Goal: Navigation & Orientation: Find specific page/section

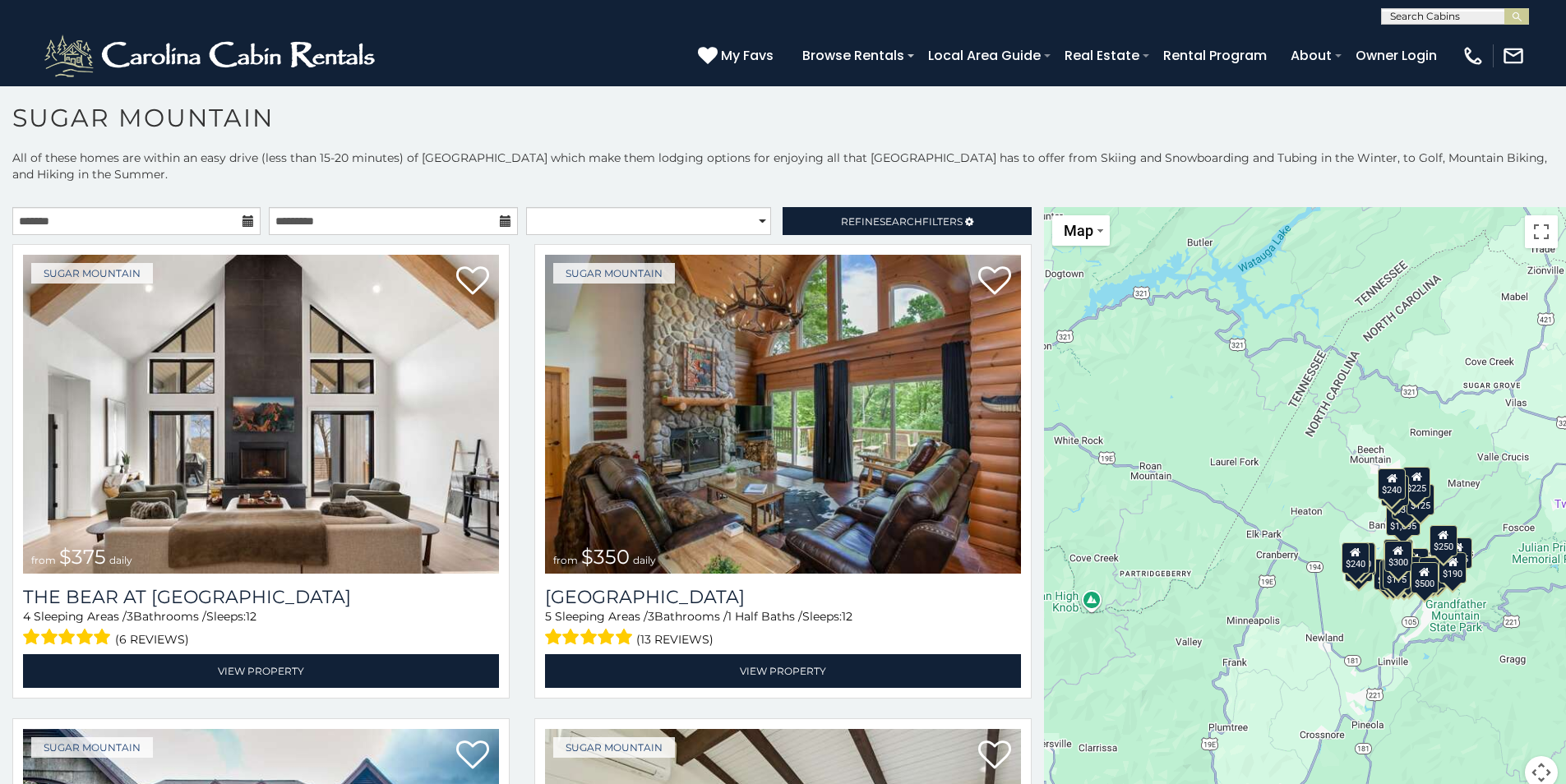
scroll to position [9, 0]
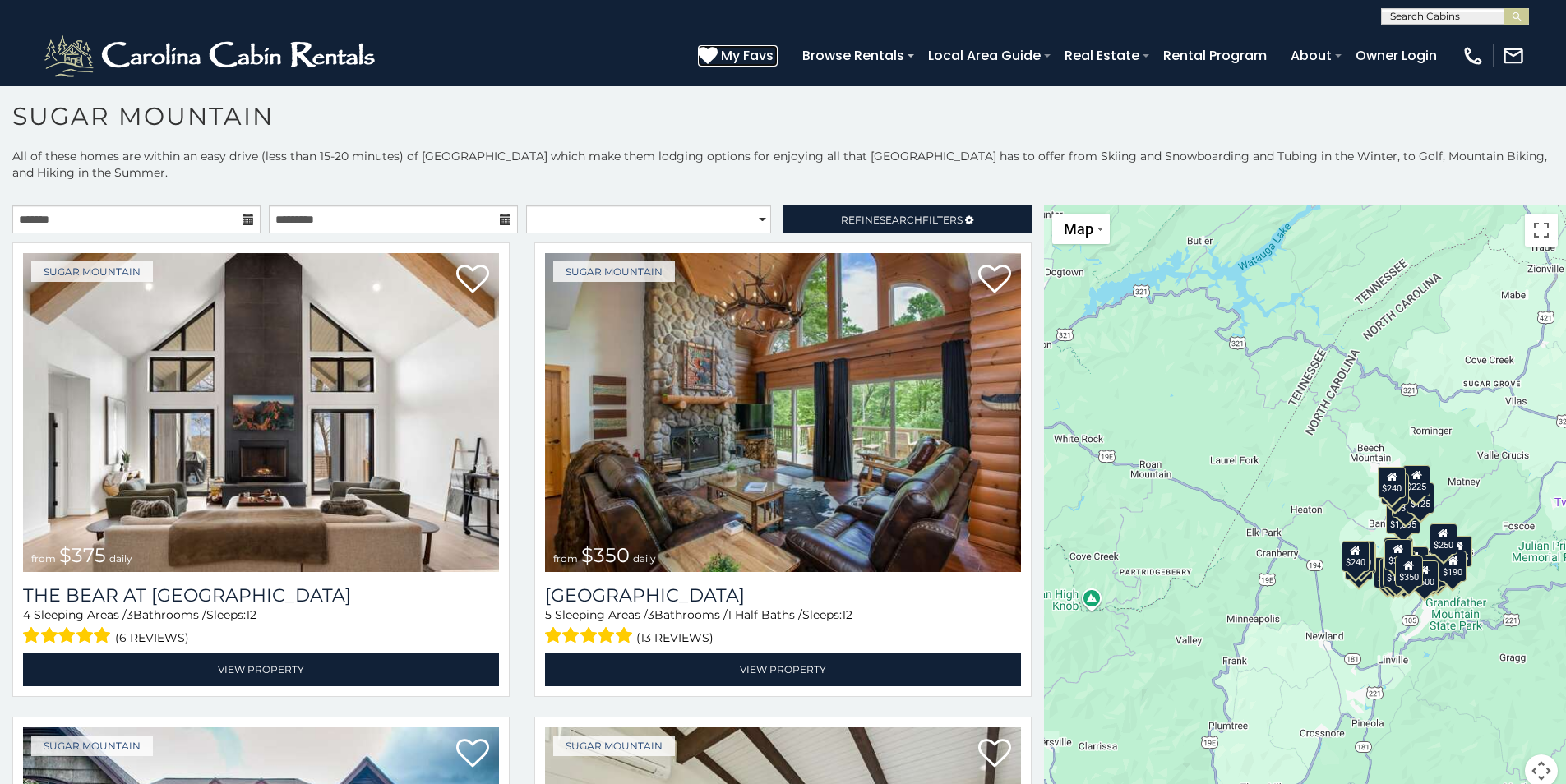
click at [728, 62] on span "My Favs" at bounding box center [747, 56] width 53 height 21
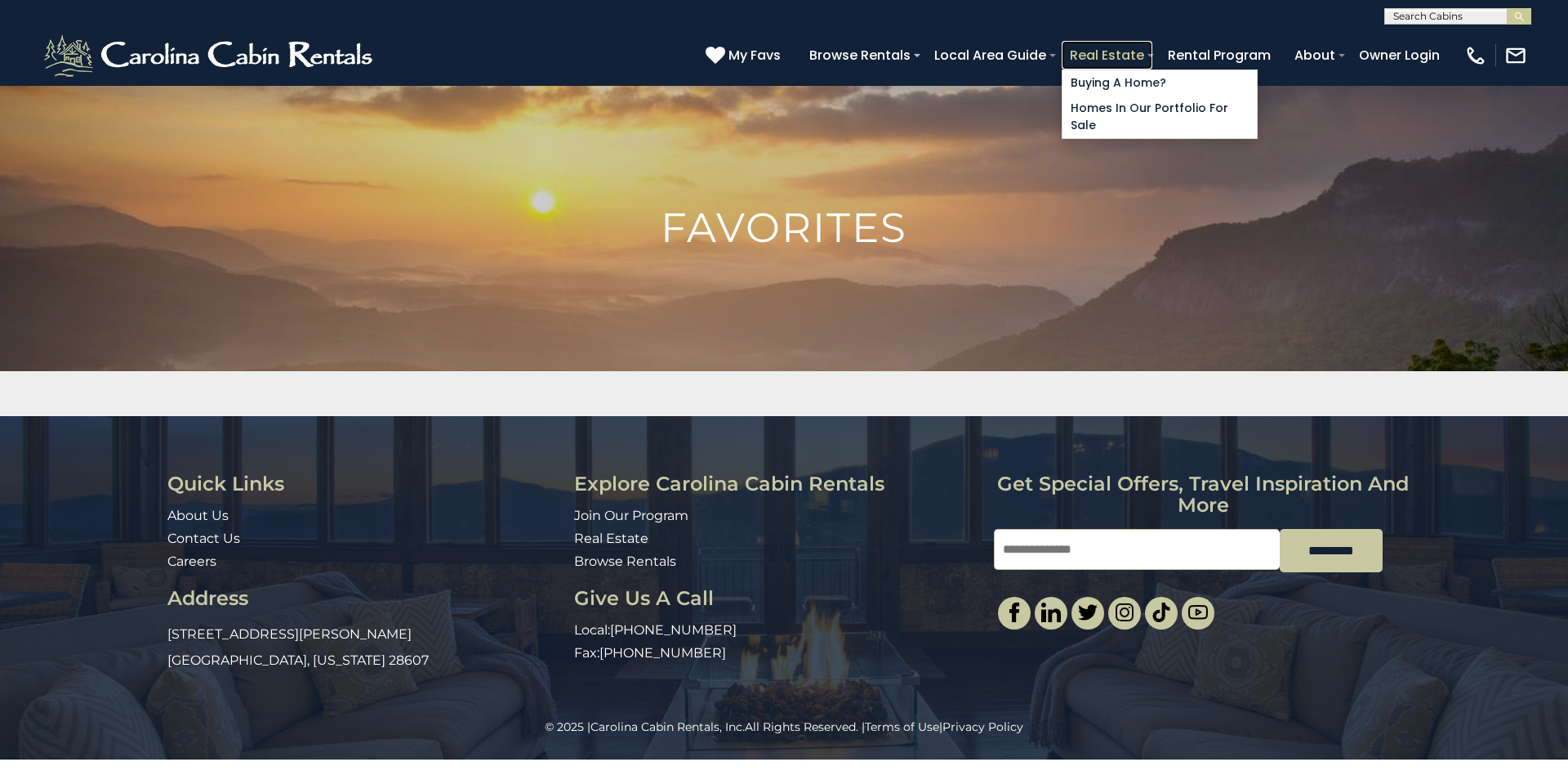
click at [1091, 64] on link "Real Estate" at bounding box center [1108, 54] width 91 height 29
